Goal: Task Accomplishment & Management: Use online tool/utility

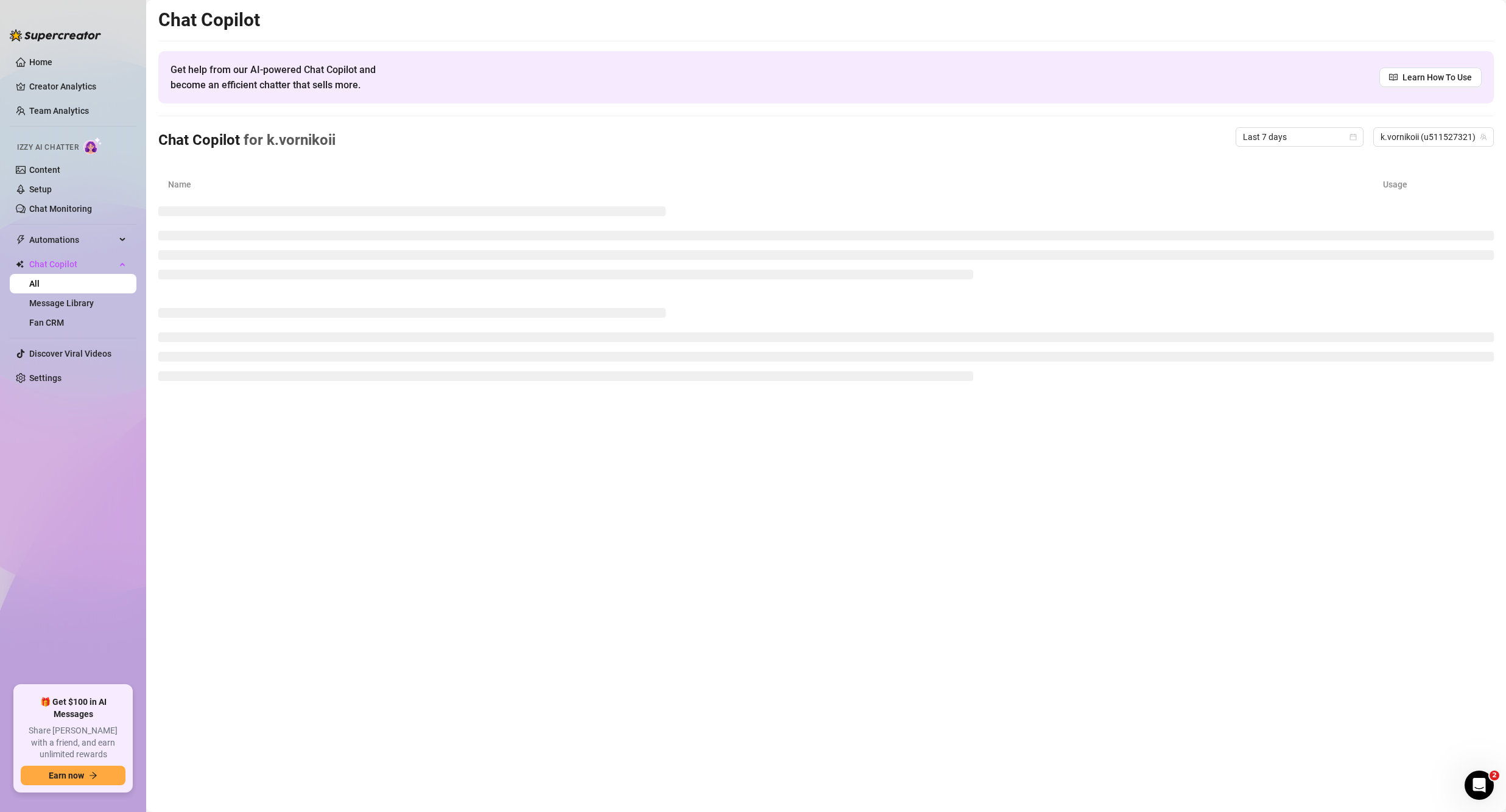
drag, startPoint x: 1229, startPoint y: 459, endPoint x: 1201, endPoint y: 420, distance: 48.0
click at [1229, 460] on main "Chat Copilot Get help from our AI-powered Chat Copilot and become an efficient …" at bounding box center [826, 406] width 1360 height 812
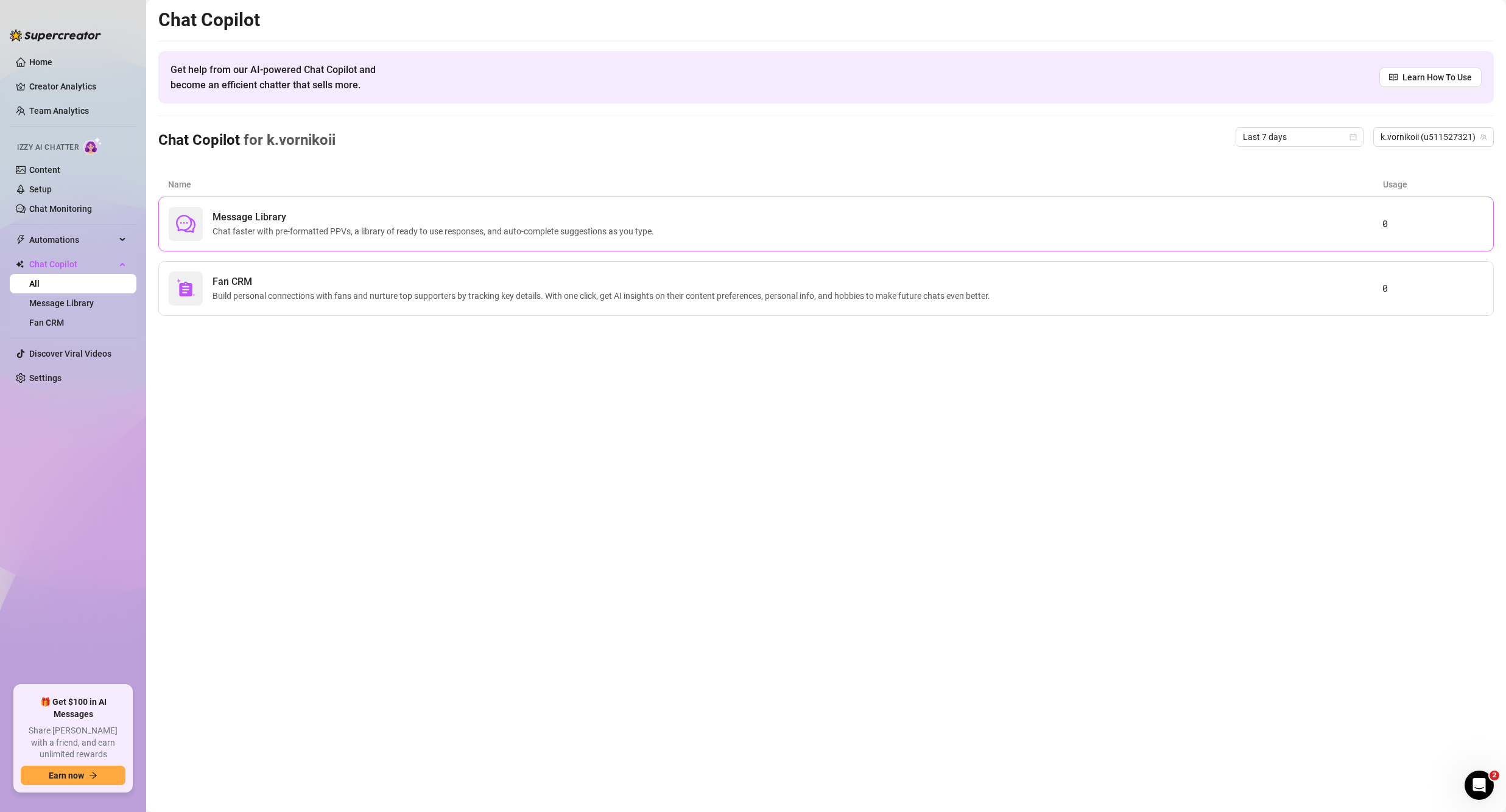
drag, startPoint x: 279, startPoint y: 355, endPoint x: 239, endPoint y: 221, distance: 139.8
click at [239, 221] on span "Message Library" at bounding box center [436, 217] width 447 height 15
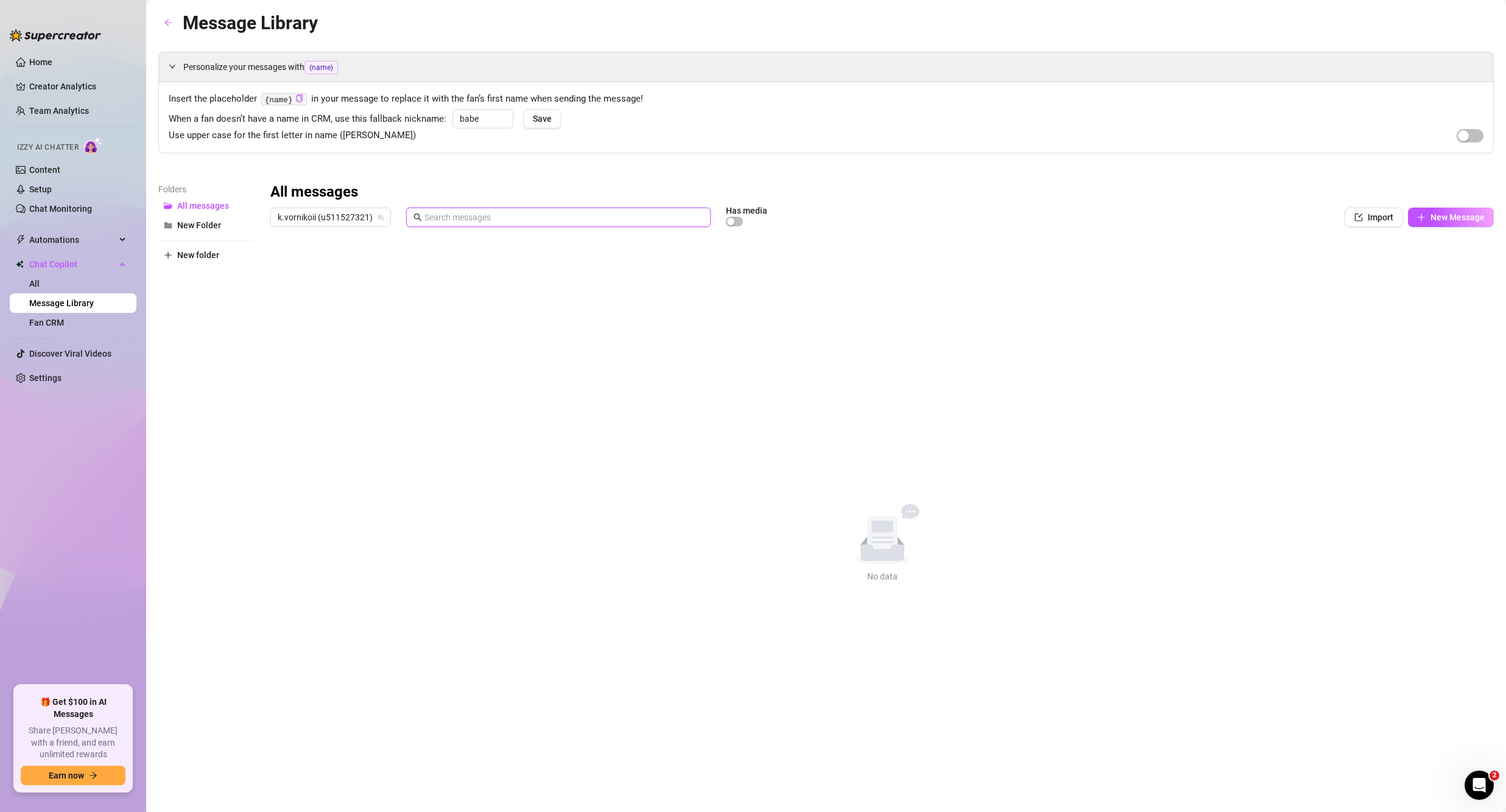
click at [462, 214] on input "text" at bounding box center [564, 217] width 279 height 14
click at [325, 215] on span "k.vornikoii (u511527321)" at bounding box center [330, 217] width 106 height 18
click at [319, 262] on span "k.vornikoii" at bounding box center [318, 262] width 39 height 14
click at [1447, 215] on span "New Message" at bounding box center [1458, 217] width 54 height 10
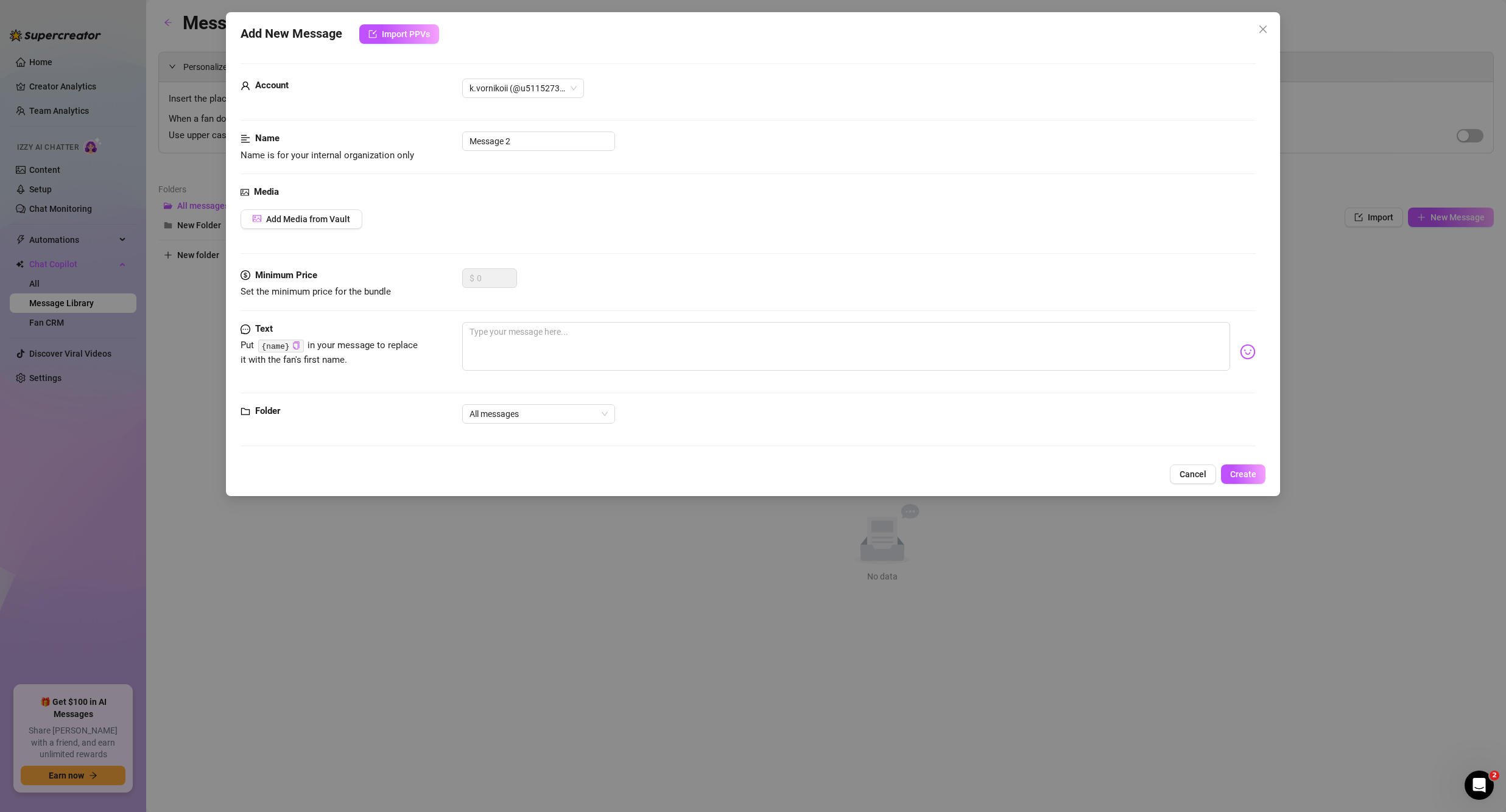
drag, startPoint x: 1272, startPoint y: 33, endPoint x: 1277, endPoint y: 38, distance: 7.1
click at [1271, 32] on span "Close" at bounding box center [1263, 30] width 20 height 10
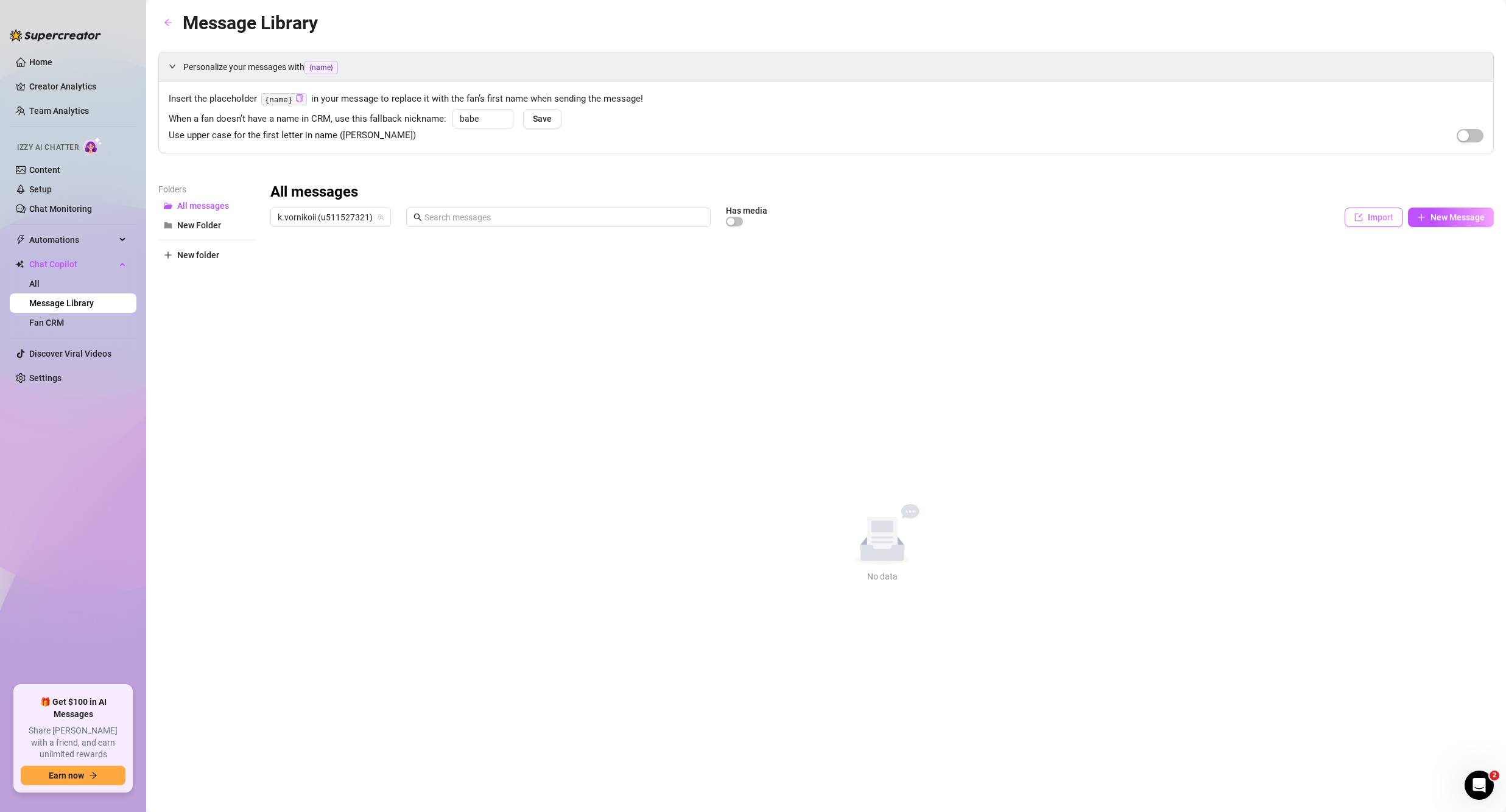
click at [1374, 207] on button "Import" at bounding box center [1374, 217] width 58 height 20
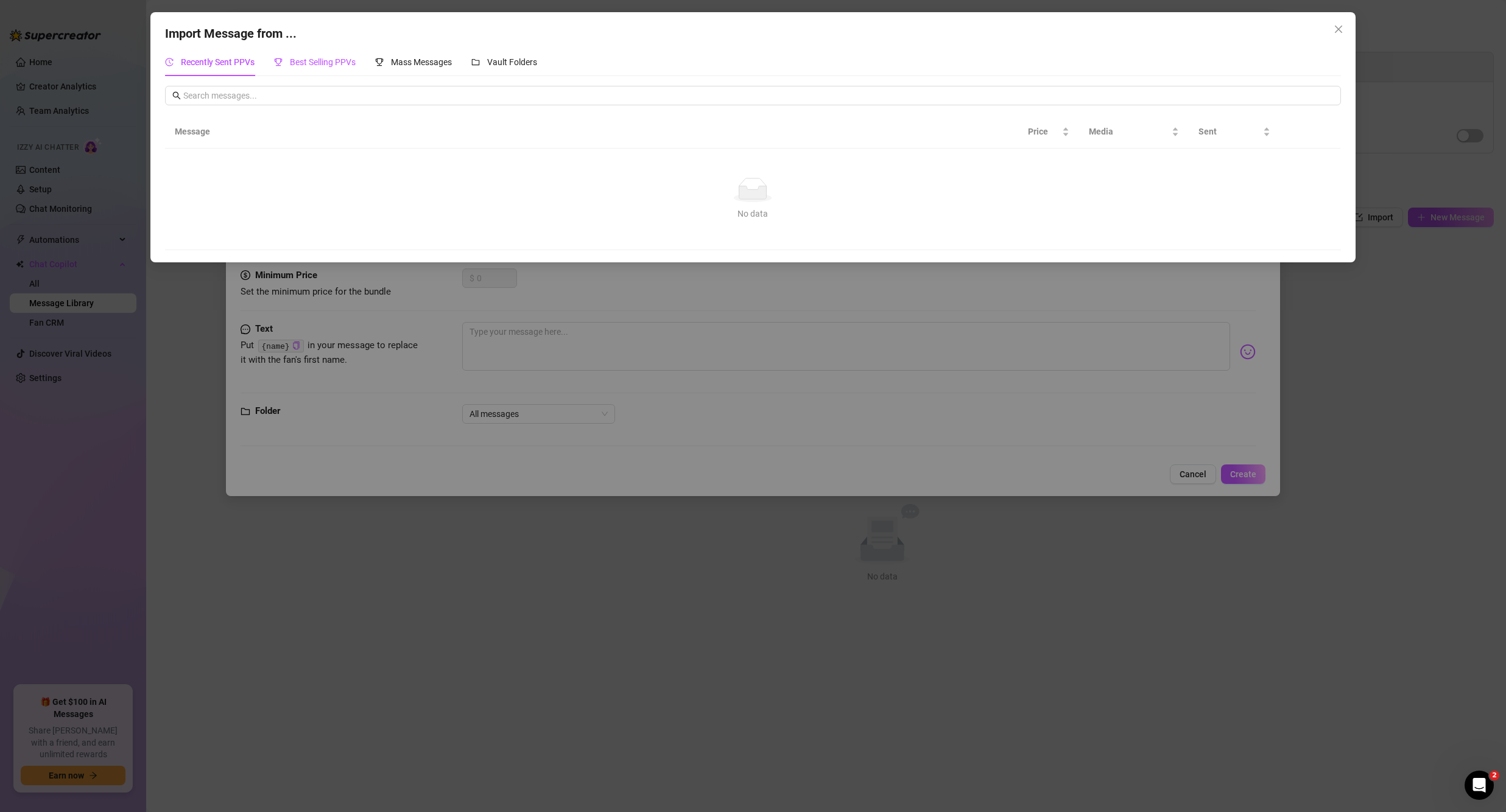
click at [296, 64] on span "Best Selling PPVs" at bounding box center [322, 62] width 66 height 10
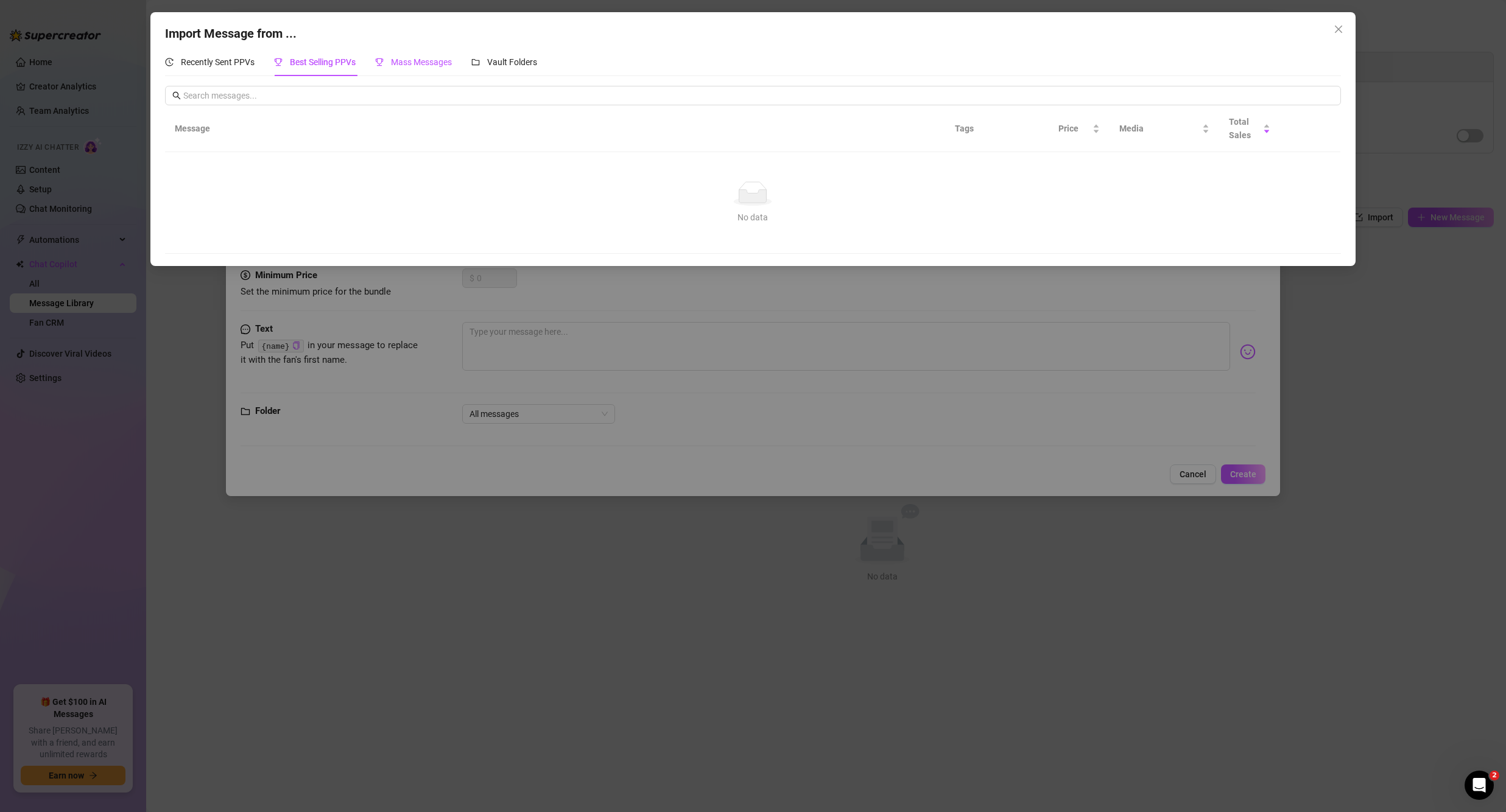
click at [437, 60] on span "Mass Messages" at bounding box center [422, 62] width 61 height 10
click at [508, 62] on span "Vault Folders" at bounding box center [512, 62] width 50 height 10
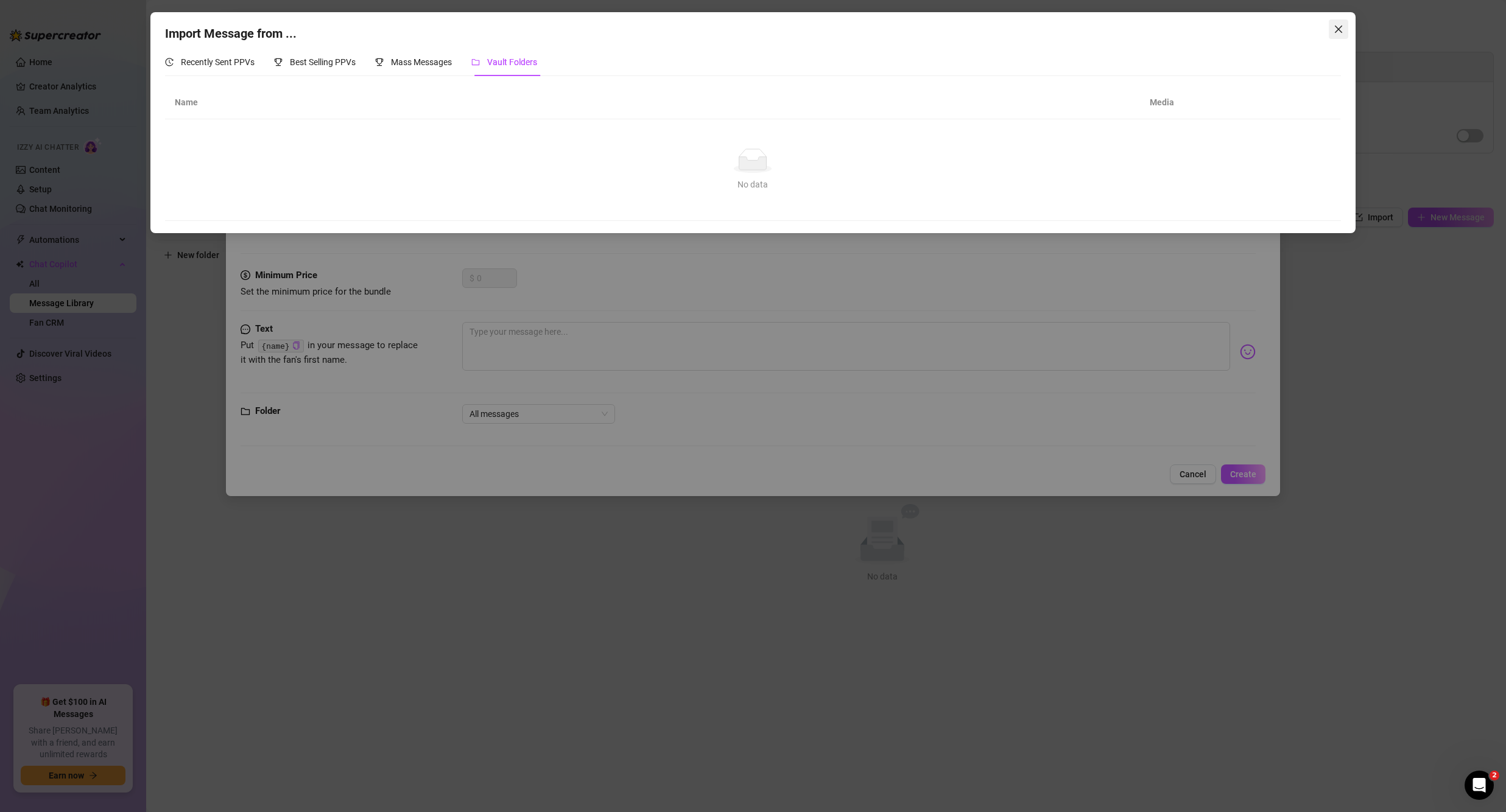
click at [1340, 30] on icon "close" at bounding box center [1339, 30] width 10 height 10
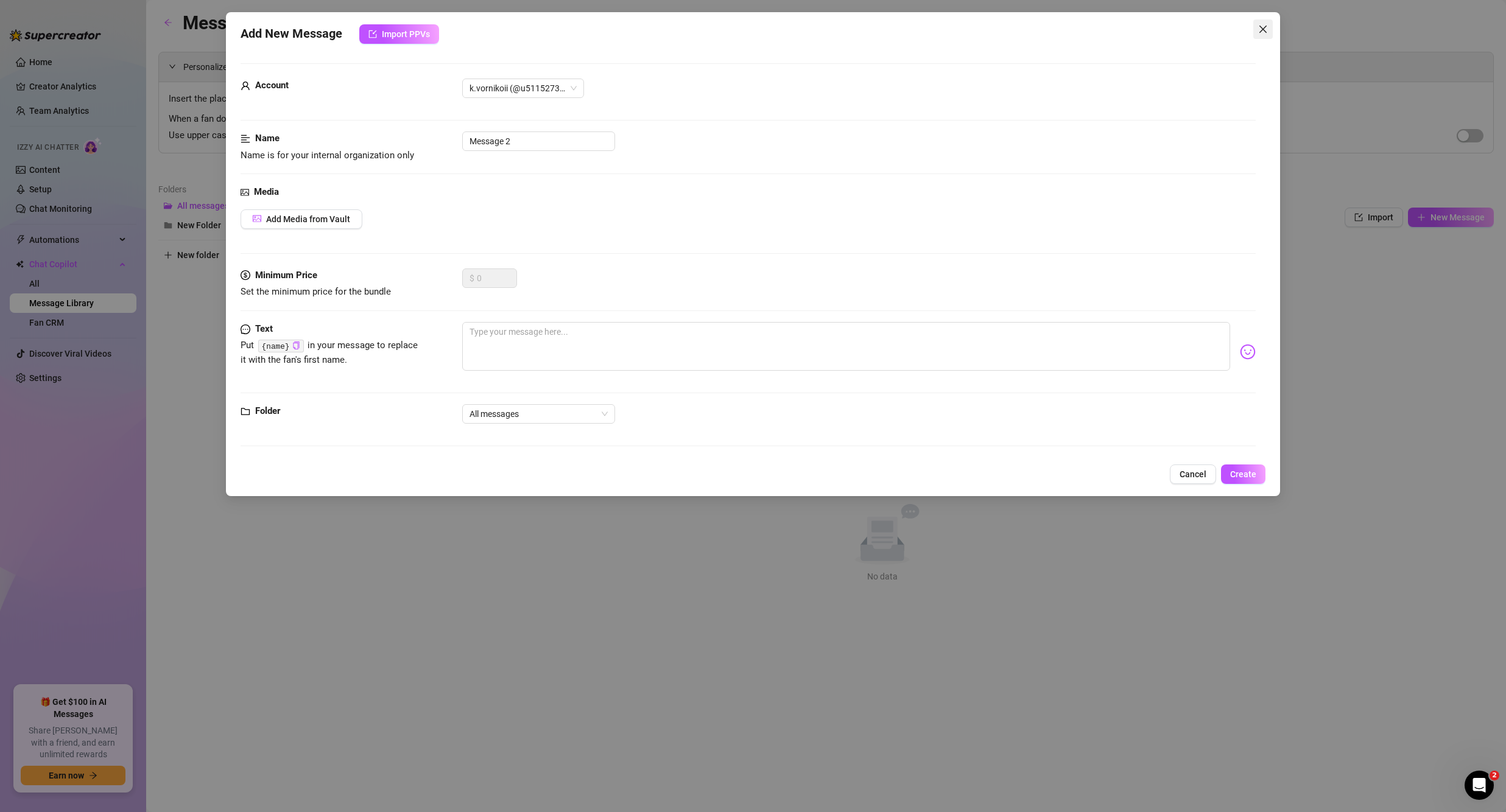
click at [1264, 34] on icon "close" at bounding box center [1263, 30] width 10 height 10
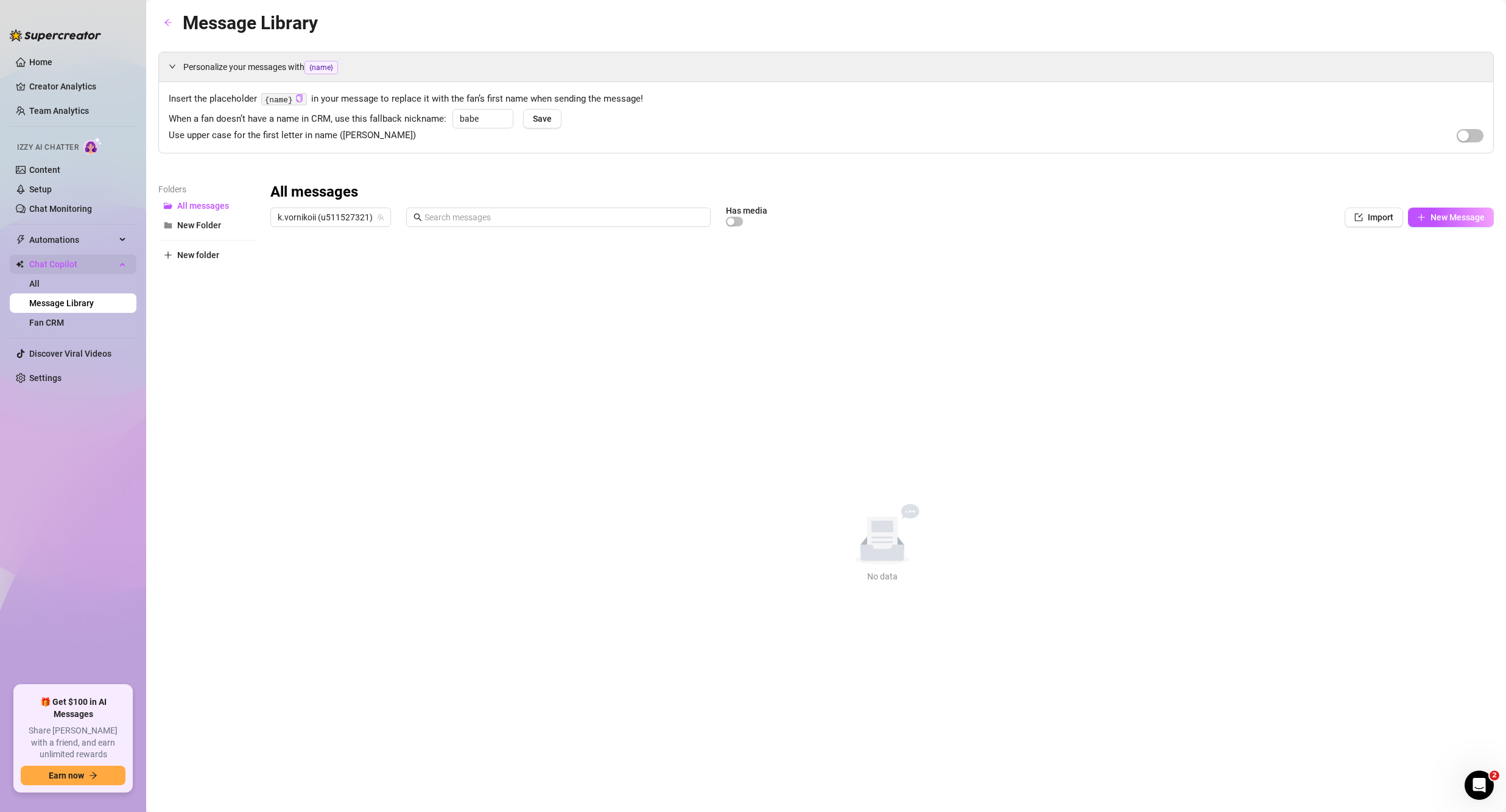
click at [59, 264] on span "Chat Copilot" at bounding box center [73, 265] width 87 height 20
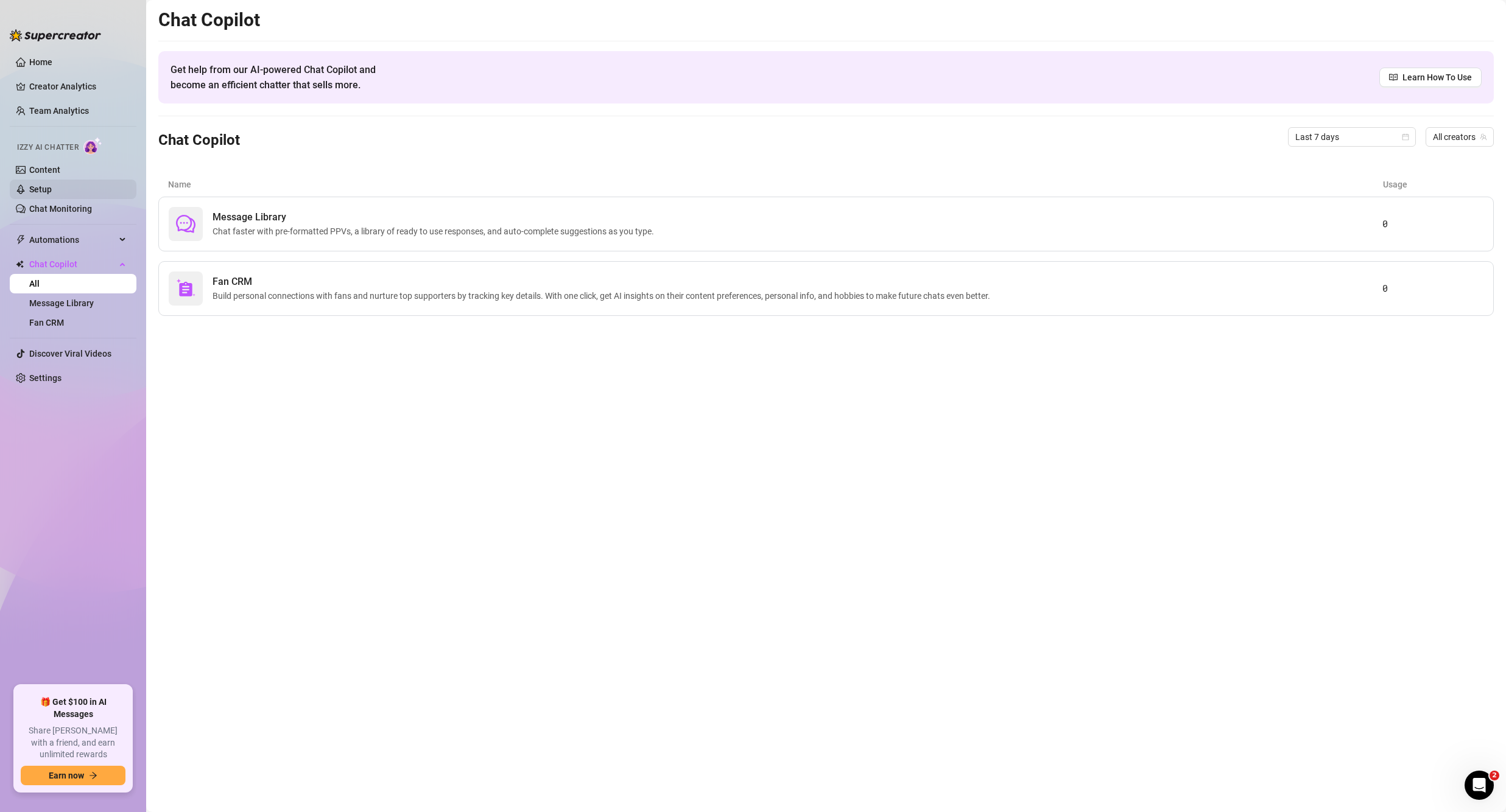
click at [51, 186] on link "Setup" at bounding box center [41, 190] width 23 height 10
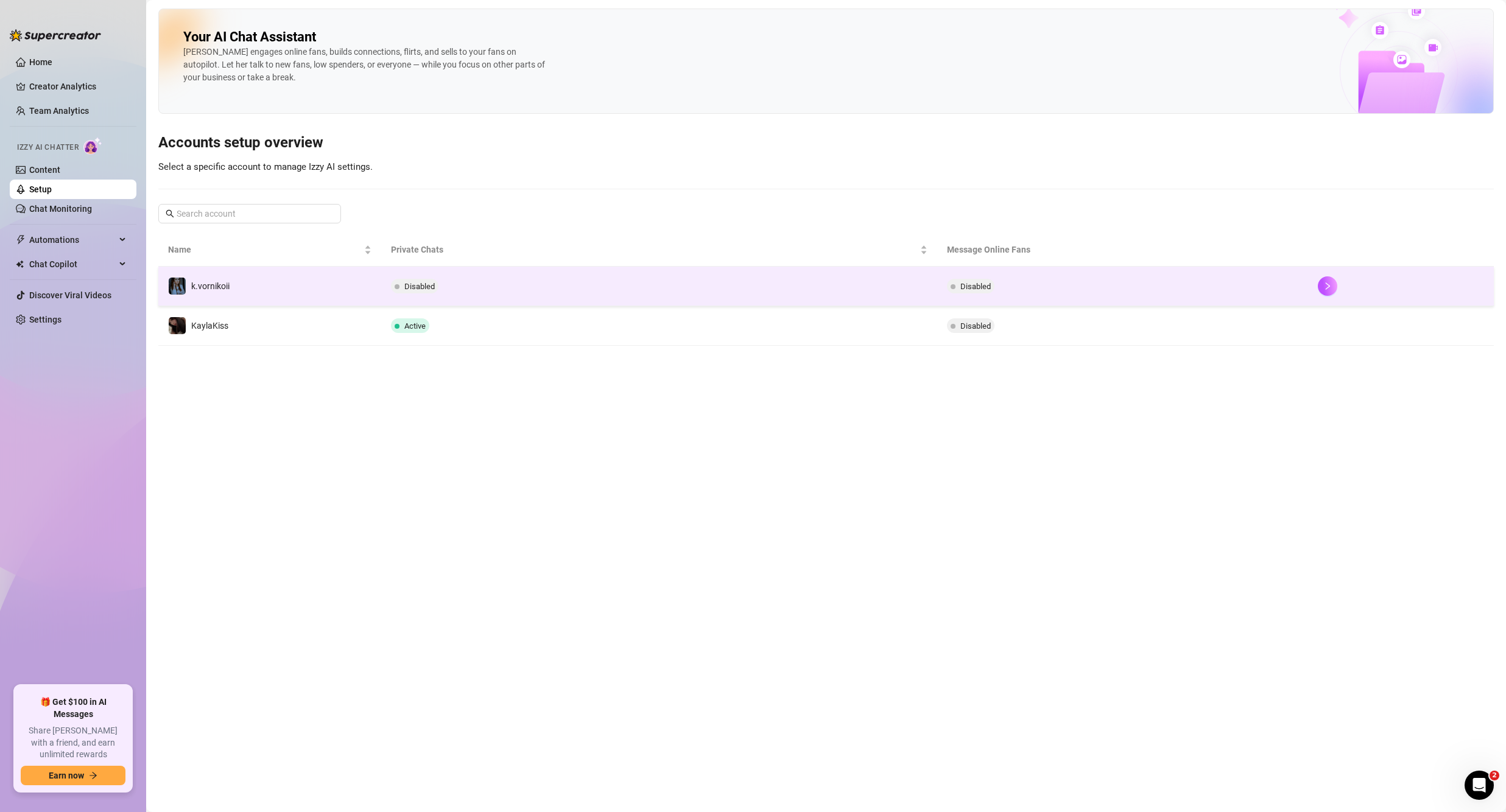
click at [744, 284] on td "Disabled" at bounding box center [659, 286] width 556 height 40
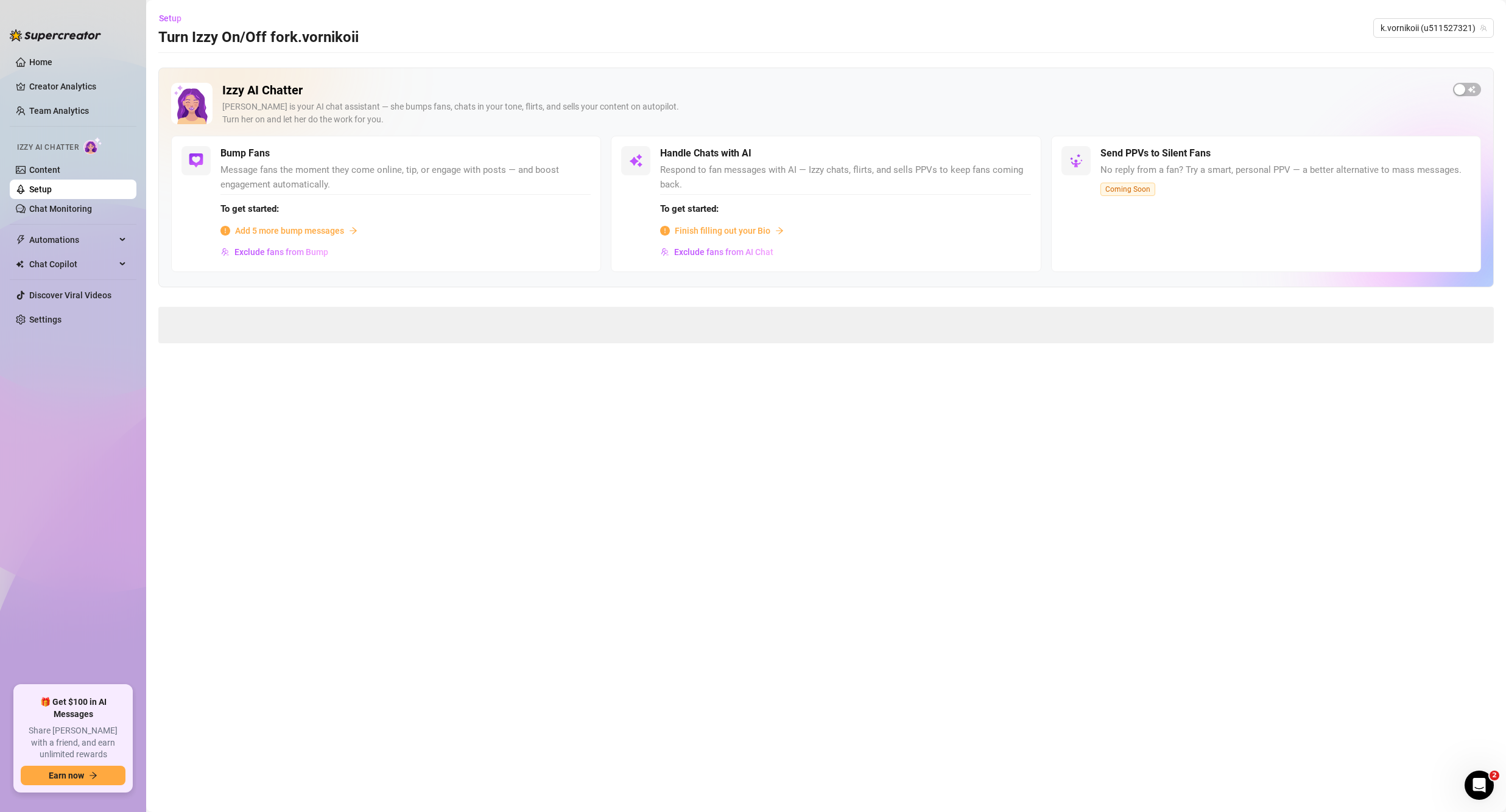
click at [734, 230] on span "Finish filling out your Bio" at bounding box center [722, 231] width 96 height 14
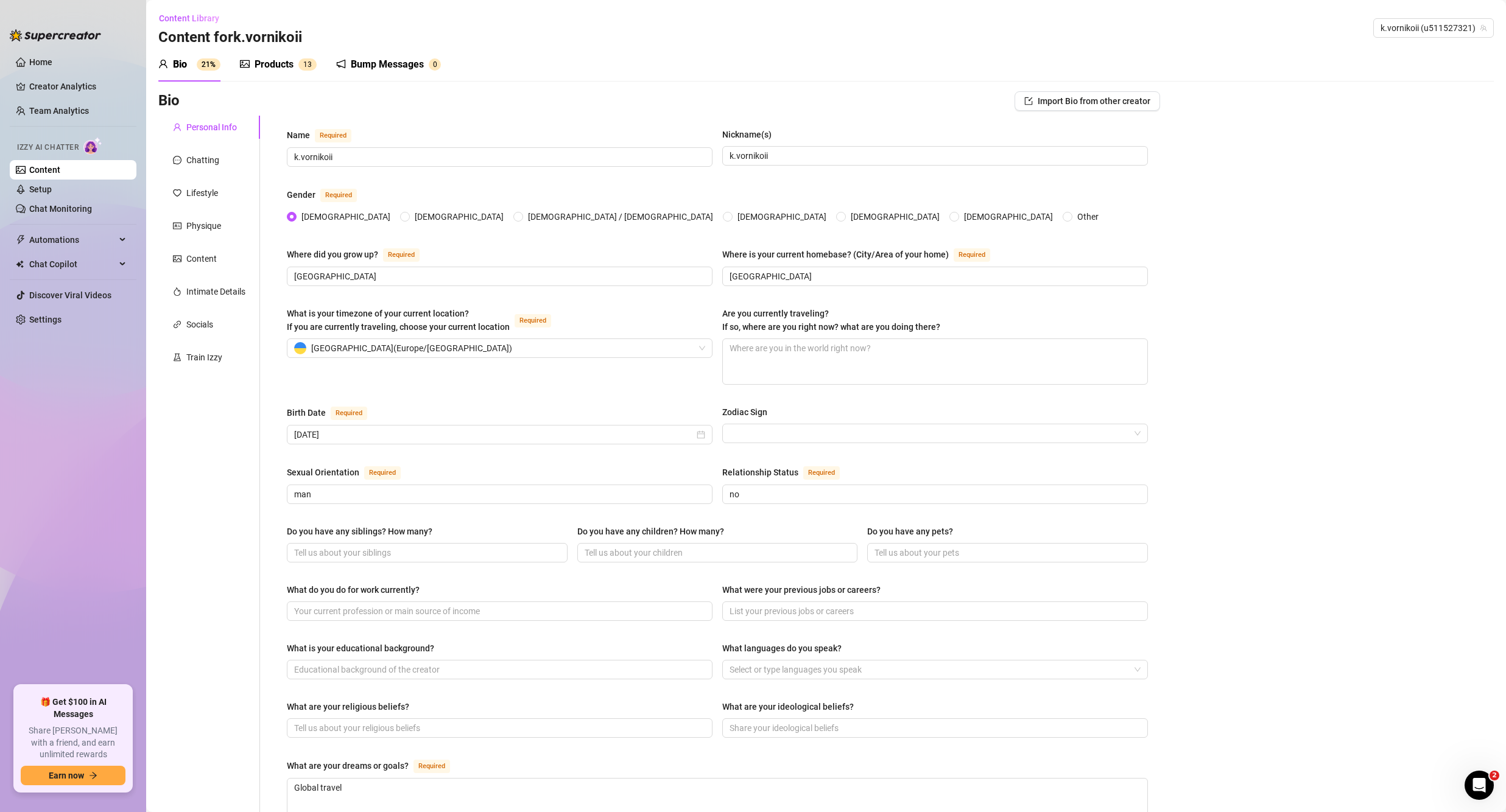
click at [258, 65] on div "Products" at bounding box center [274, 64] width 39 height 15
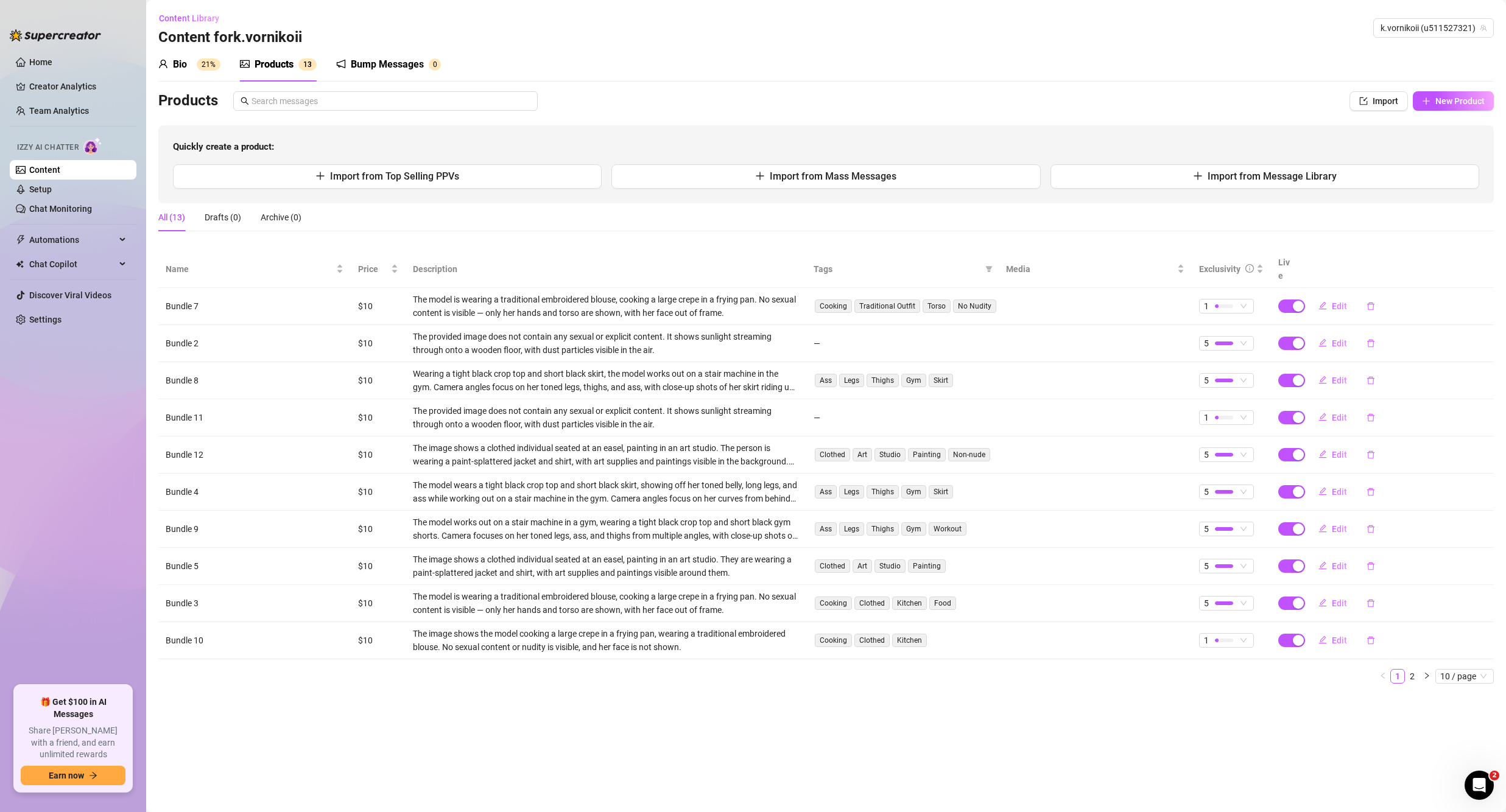
click at [391, 66] on div "Bump Messages" at bounding box center [387, 64] width 73 height 15
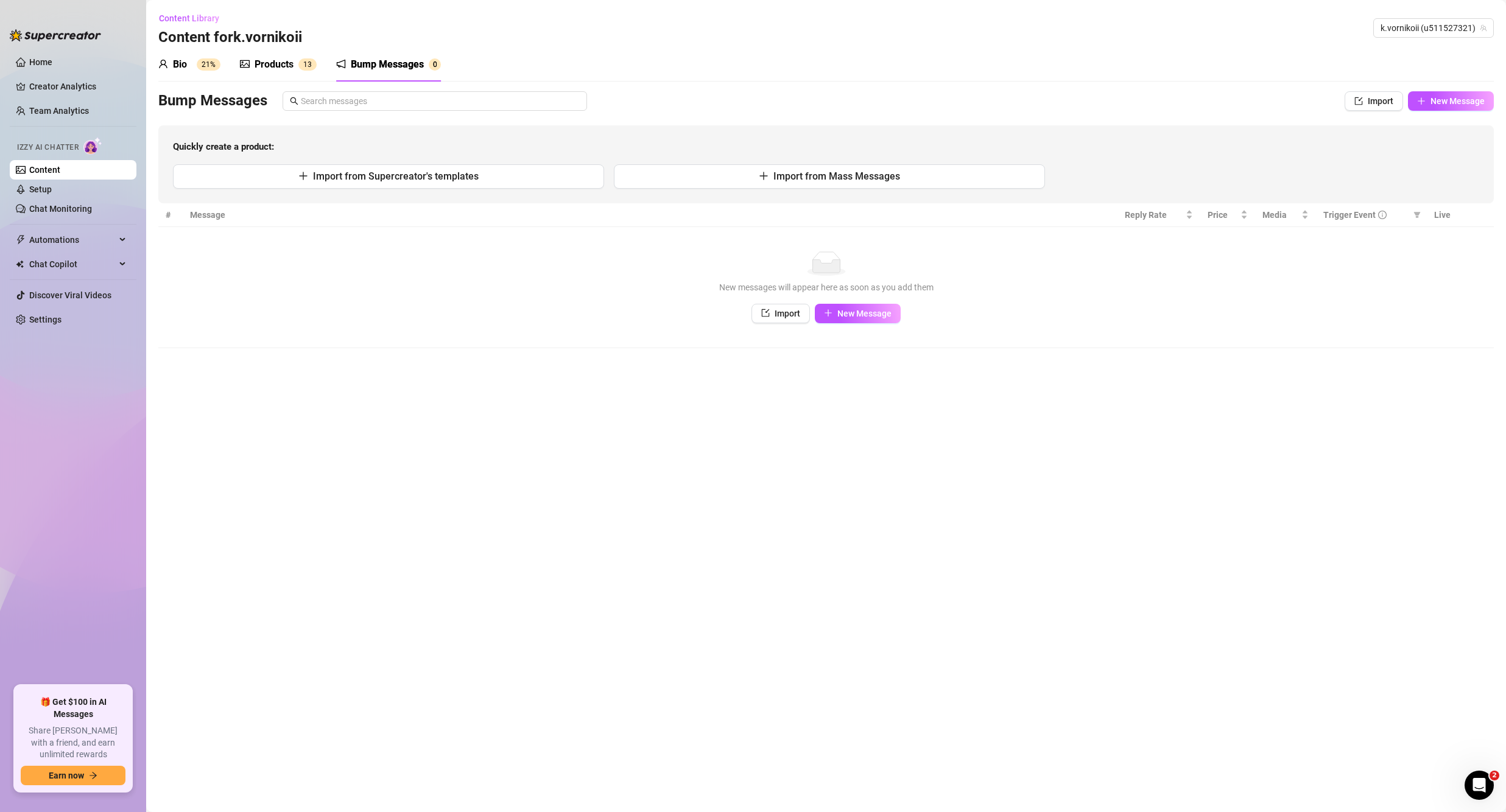
click at [201, 62] on sup "21%" at bounding box center [209, 64] width 24 height 12
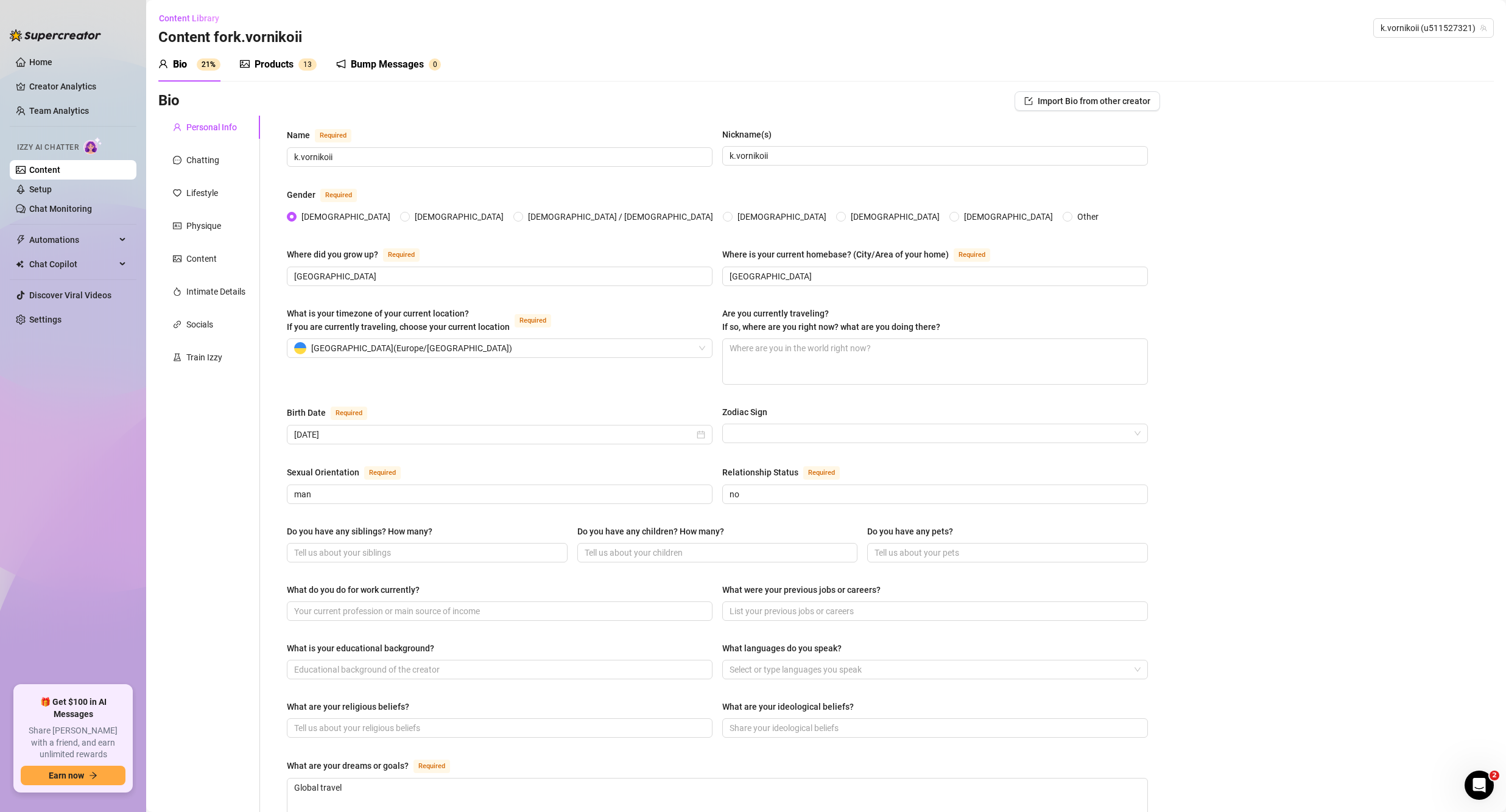
click at [370, 64] on div "Bump Messages" at bounding box center [387, 64] width 73 height 15
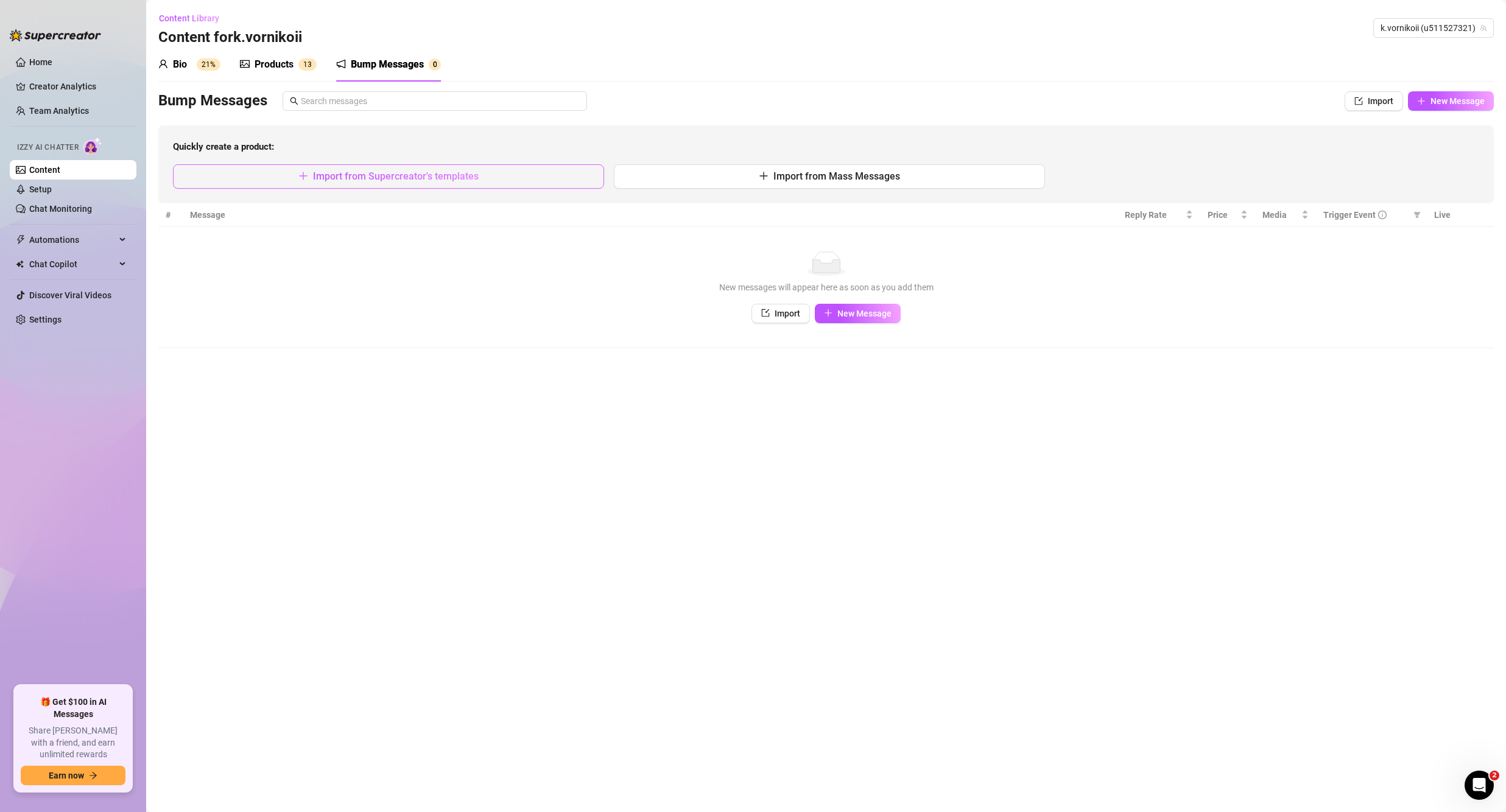
click at [388, 177] on span "Import from Supercreator's templates" at bounding box center [396, 177] width 166 height 12
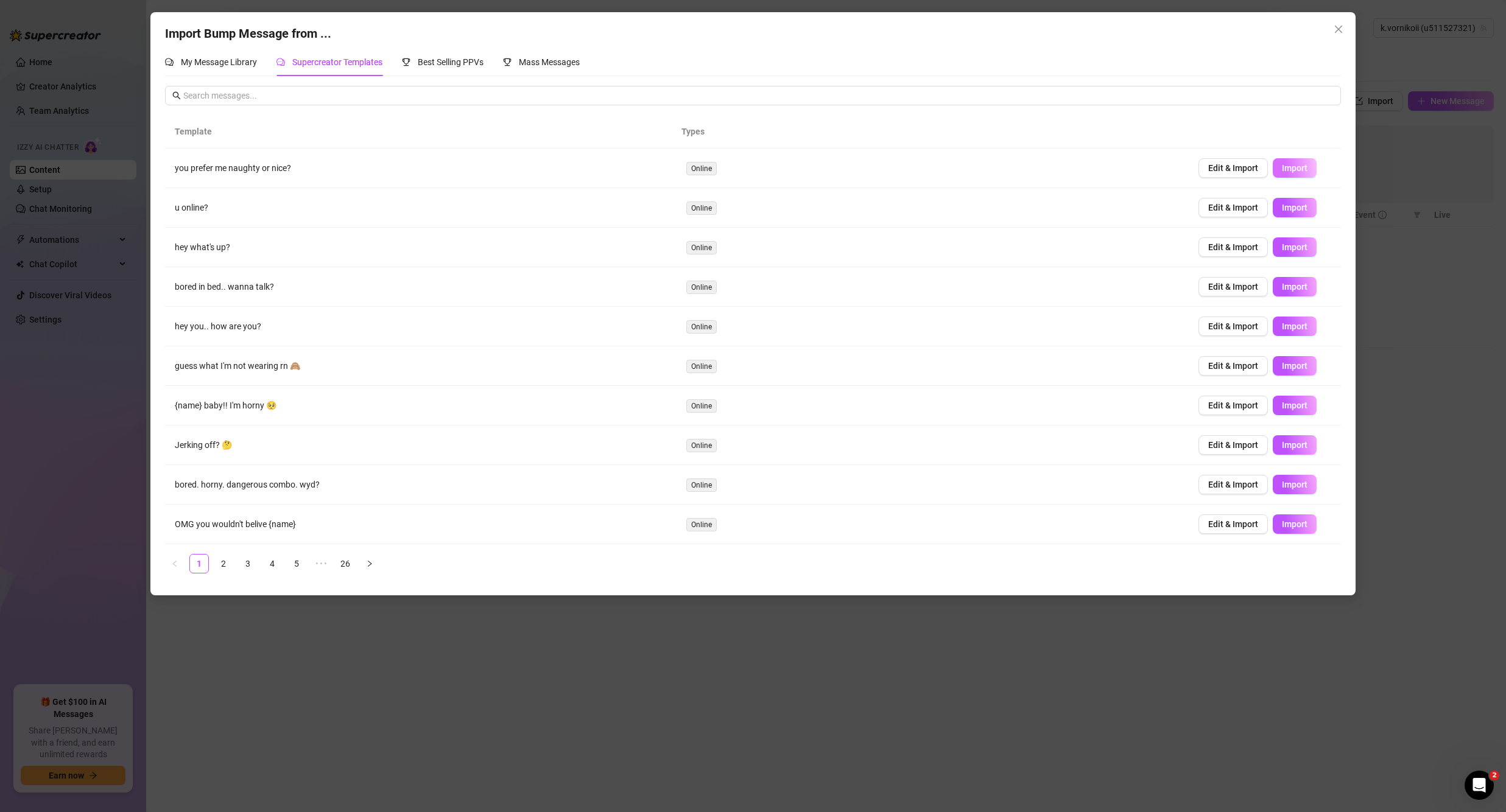
click at [1283, 161] on button "Import" at bounding box center [1295, 168] width 43 height 20
click at [1286, 206] on span "Import" at bounding box center [1295, 207] width 26 height 10
type textarea "u online?"
click at [1339, 29] on icon "close" at bounding box center [1338, 29] width 7 height 7
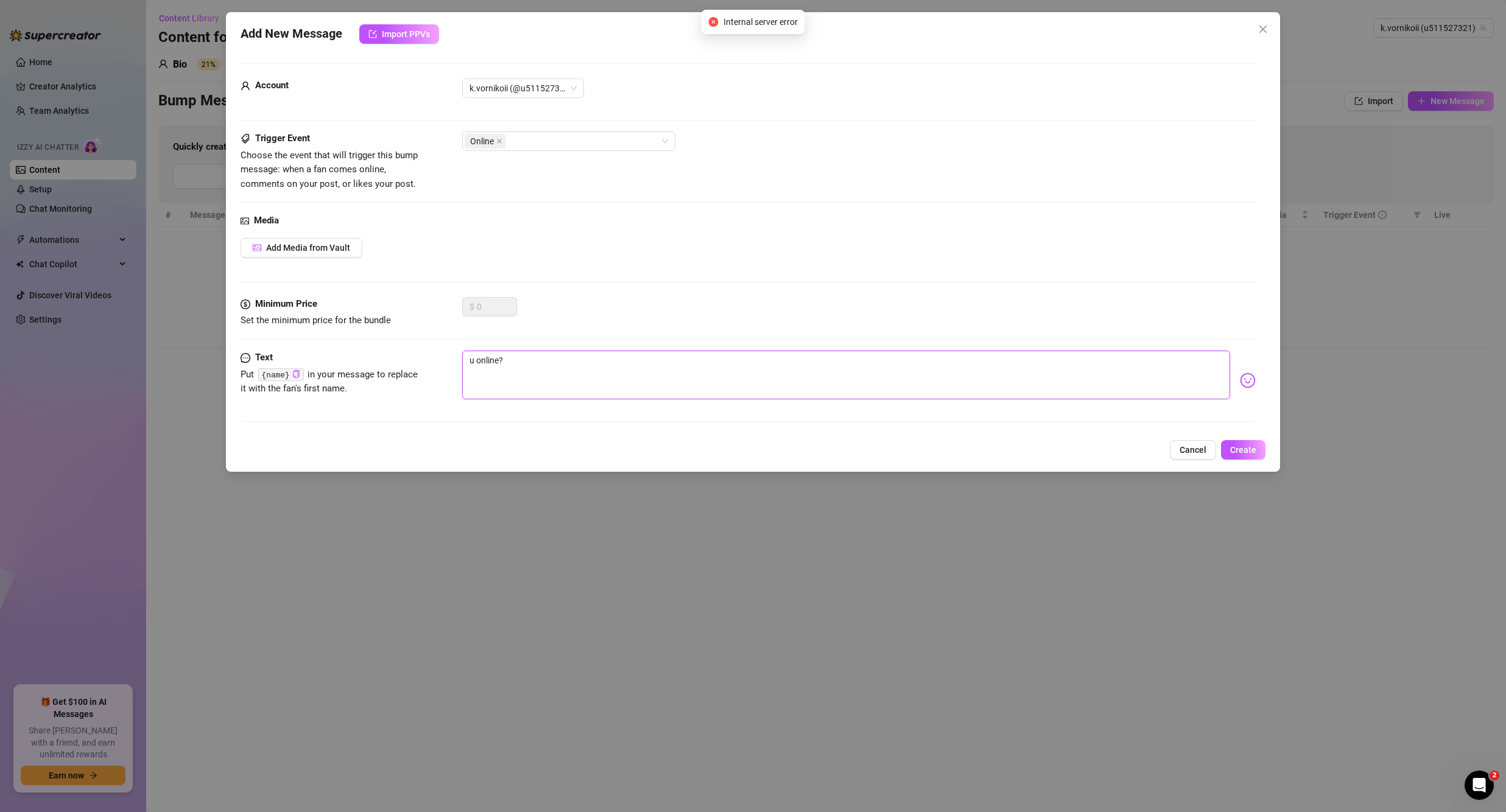
click at [583, 372] on textarea "u online?" at bounding box center [846, 374] width 768 height 48
drag, startPoint x: 563, startPoint y: 360, endPoint x: 476, endPoint y: 357, distance: 87.1
click at [476, 357] on textarea "u online?" at bounding box center [846, 374] width 768 height 48
click at [541, 370] on textarea "u online?" at bounding box center [846, 374] width 768 height 48
click at [1243, 453] on span "Create" at bounding box center [1243, 449] width 26 height 10
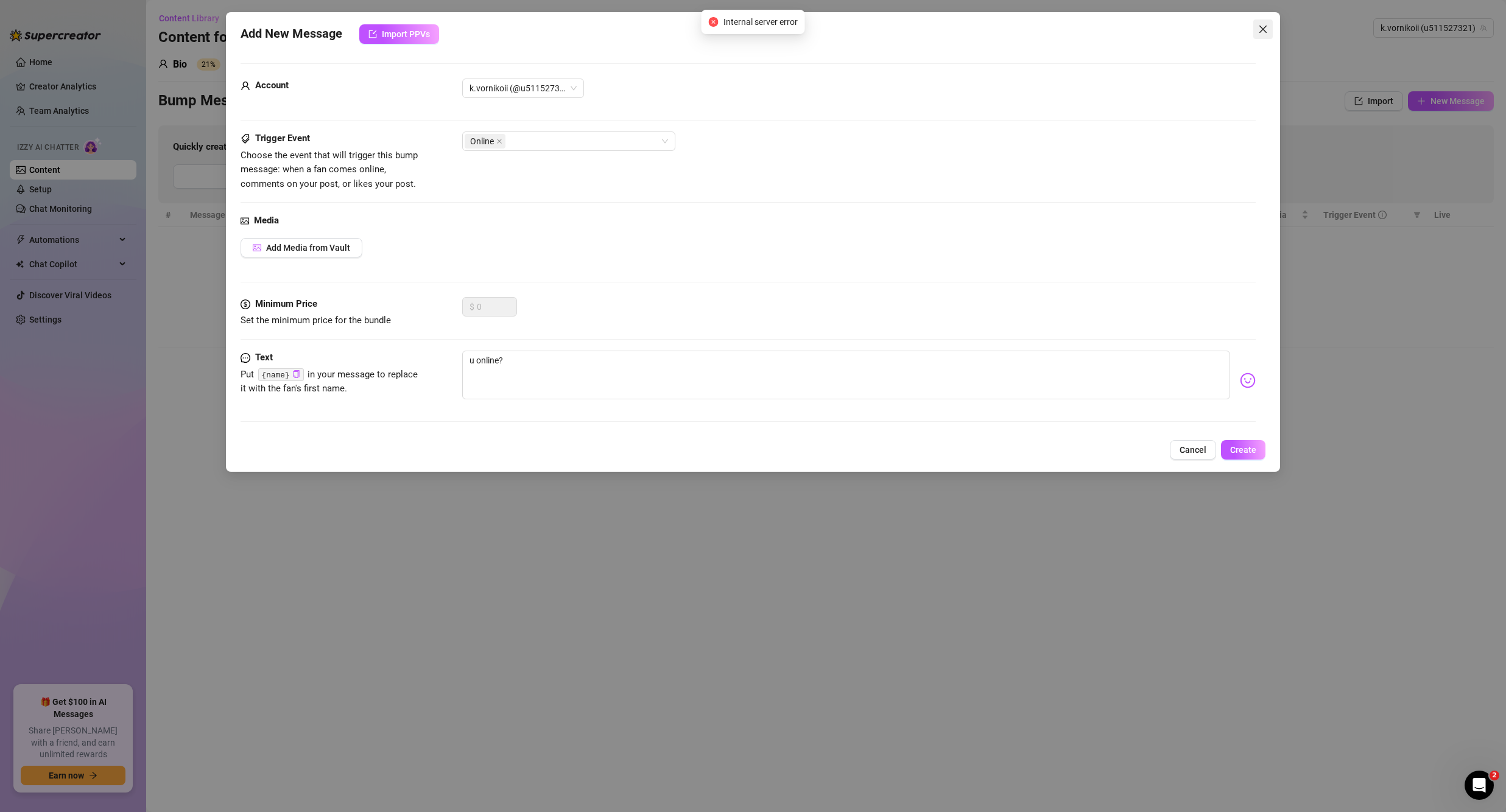
click at [1266, 31] on icon "close" at bounding box center [1263, 30] width 10 height 10
